Goal: Task Accomplishment & Management: Use online tool/utility

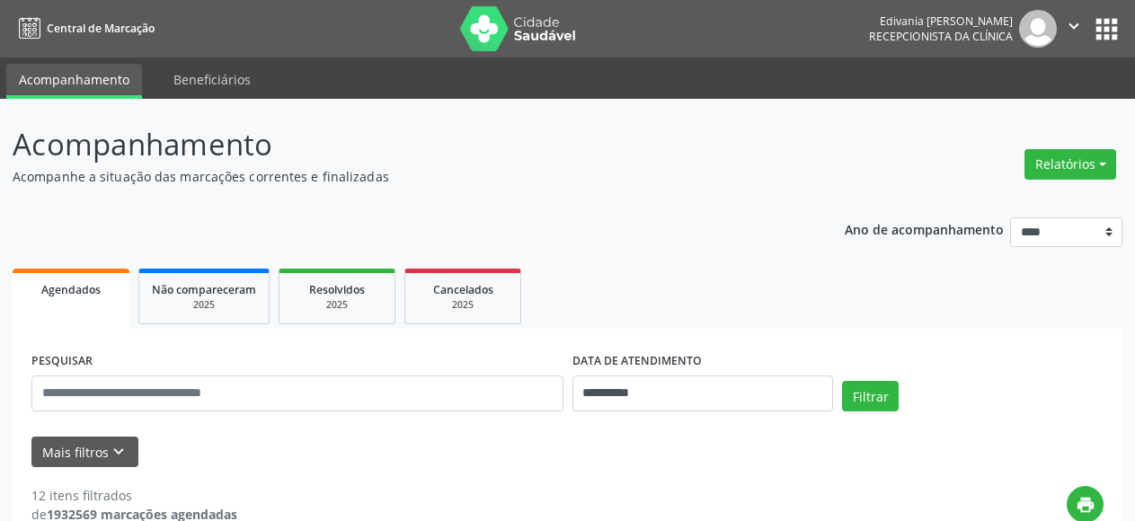
click at [1086, 159] on button "Relatórios" at bounding box center [1071, 164] width 92 height 31
click at [966, 200] on link "Agendamentos" at bounding box center [1018, 203] width 193 height 25
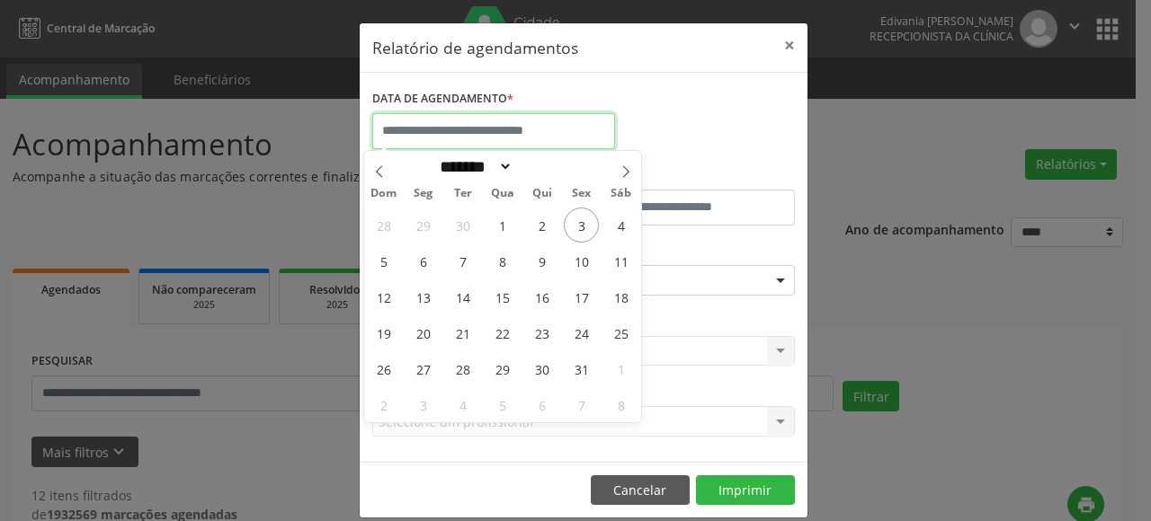
drag, startPoint x: 512, startPoint y: 136, endPoint x: 530, endPoint y: 135, distance: 18.0
click at [528, 136] on input "text" at bounding box center [493, 131] width 243 height 36
click at [426, 259] on span "6" at bounding box center [422, 261] width 35 height 35
type input "**********"
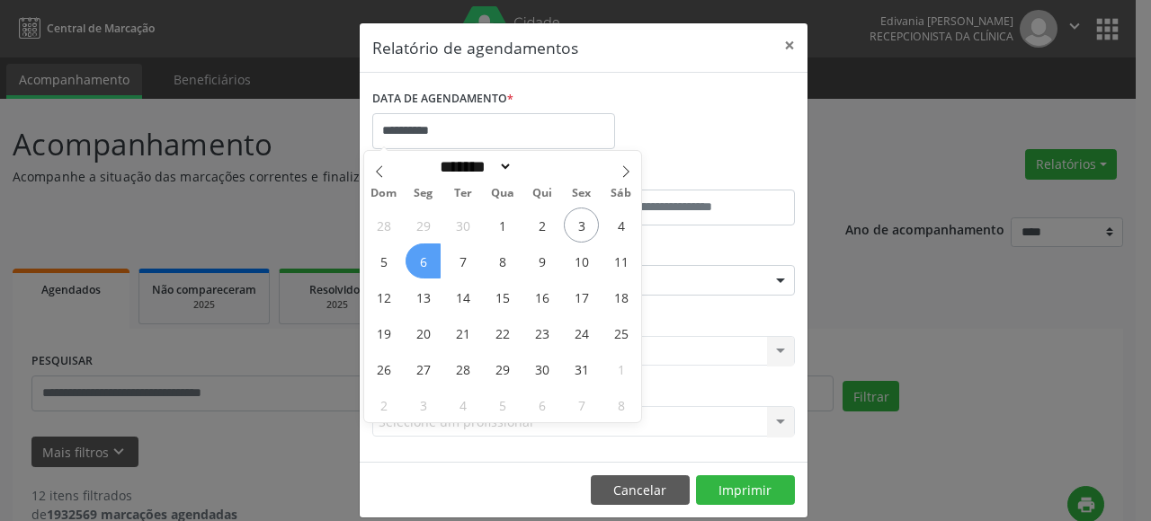
click at [423, 255] on span "6" at bounding box center [422, 261] width 35 height 35
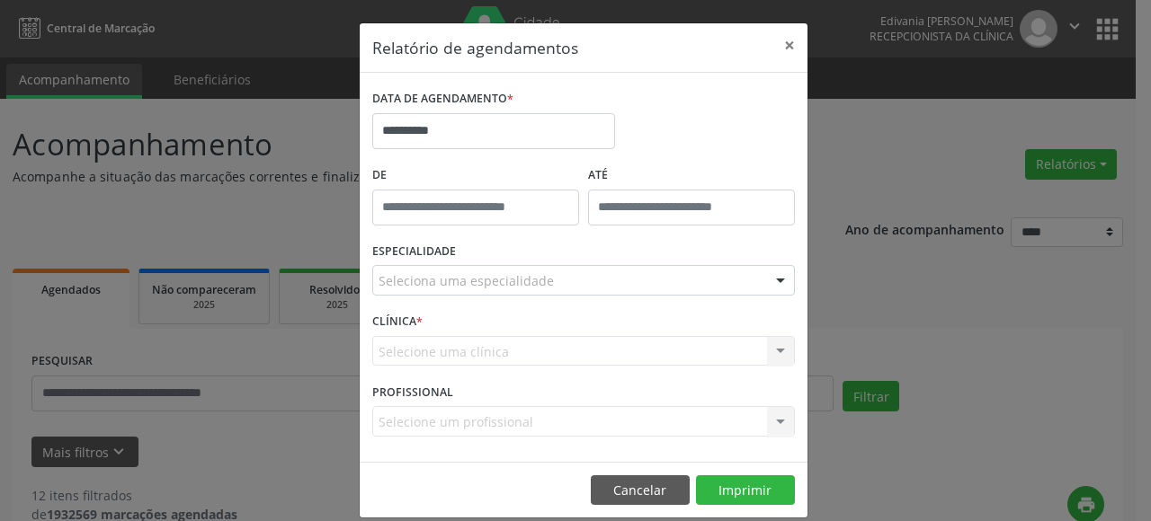
click at [423, 255] on label "ESPECIALIDADE" at bounding box center [414, 252] width 84 height 28
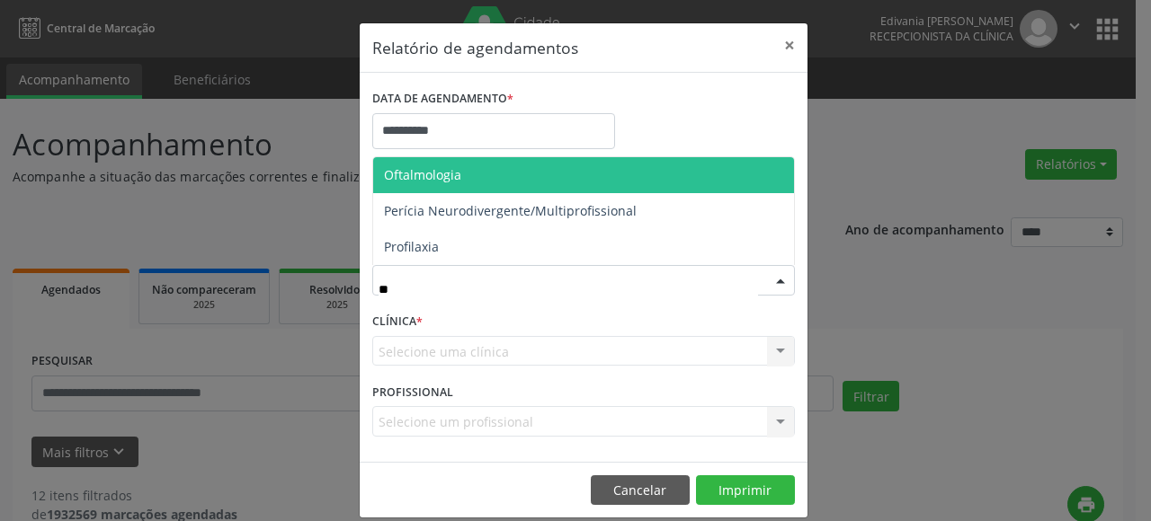
type input "***"
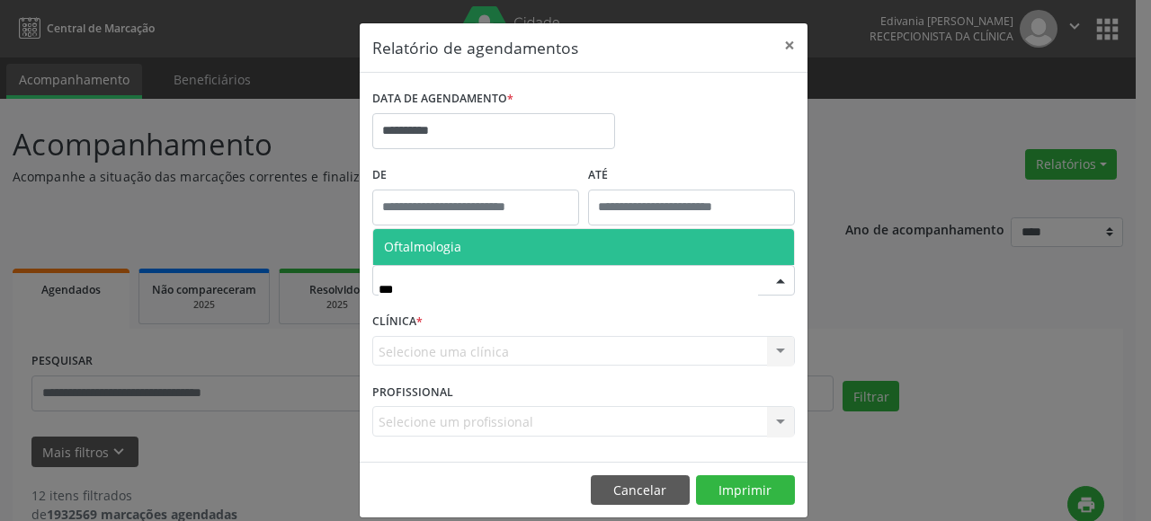
click at [452, 247] on span "Oftalmologia" at bounding box center [422, 246] width 77 height 17
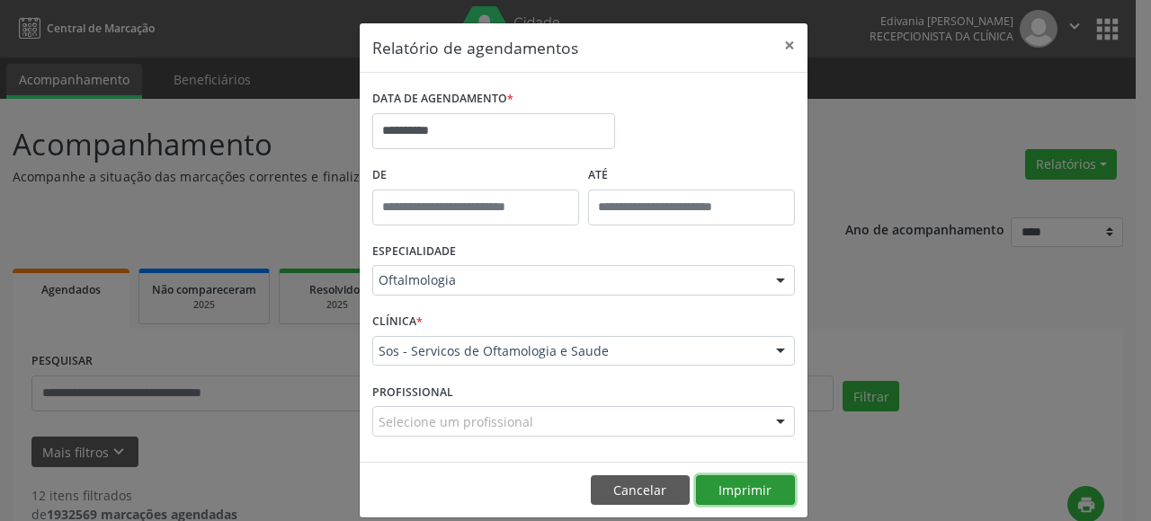
click at [735, 492] on button "Imprimir" at bounding box center [745, 491] width 99 height 31
